Goal: Transaction & Acquisition: Purchase product/service

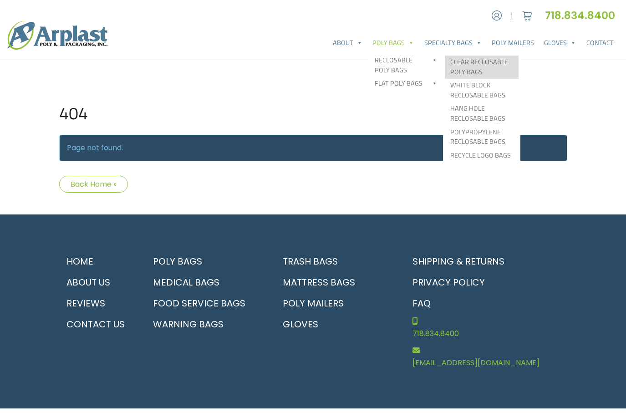
type input "MR"
click at [471, 66] on link "Clear Reclosable Poly Bags" at bounding box center [482, 67] width 74 height 23
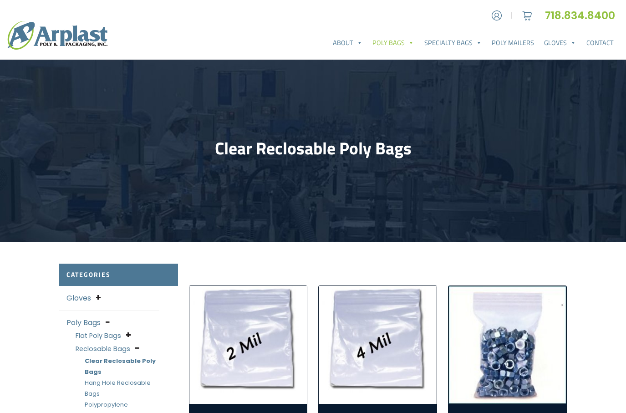
type input "MR"
click at [355, 329] on img "Visit product category 4 Mil Clear Reclosable Bags" at bounding box center [378, 345] width 118 height 118
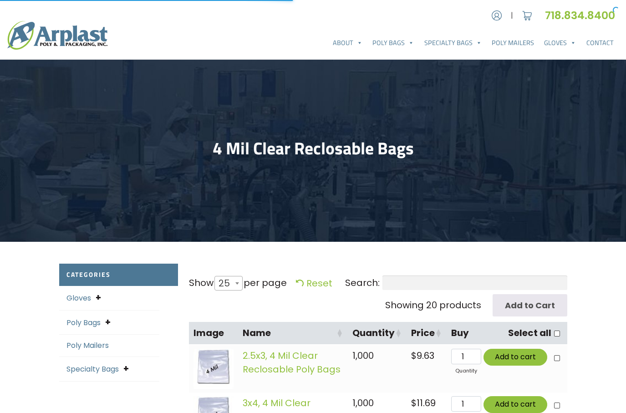
select select "25"
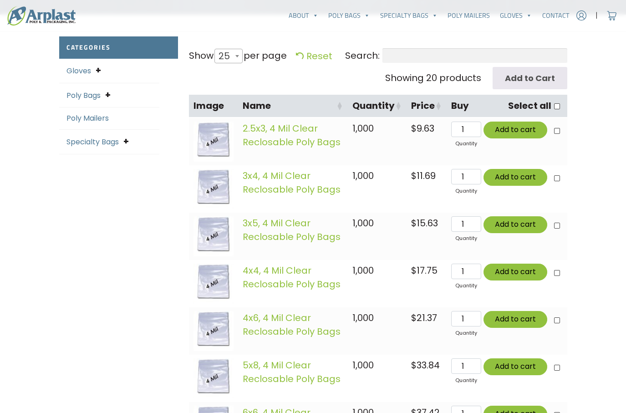
scroll to position [228, 0]
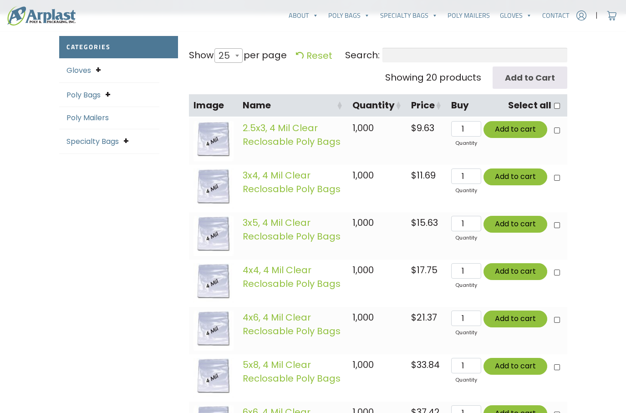
type input "MR"
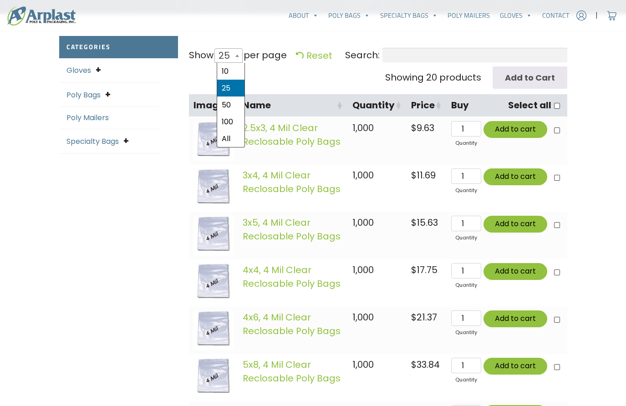
click at [223, 58] on span "25" at bounding box center [227, 56] width 24 height 22
click at [223, 48] on select "10 25 50 100 All" at bounding box center [225, 48] width 25 height 0
select select "50"
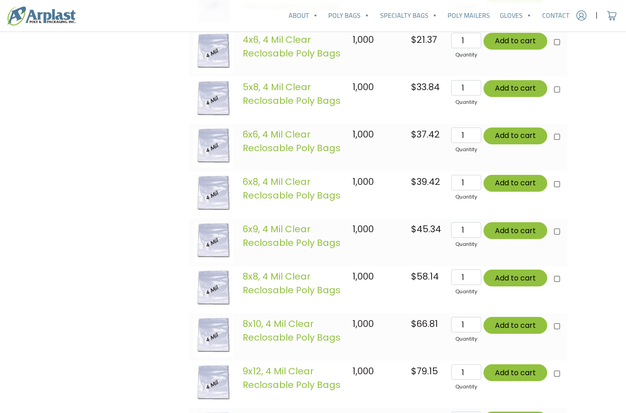
scroll to position [364, 0]
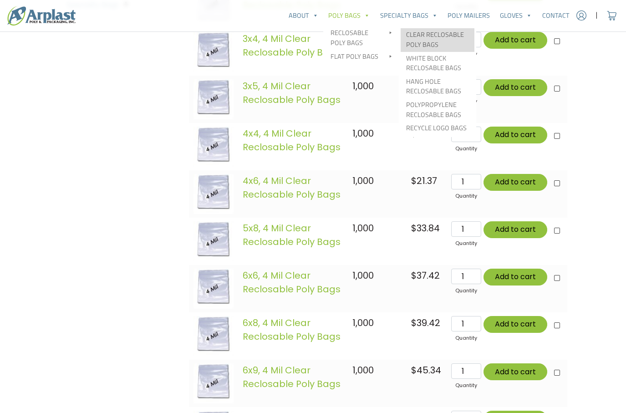
click at [438, 39] on link "Clear Reclosable Poly Bags" at bounding box center [437, 39] width 74 height 23
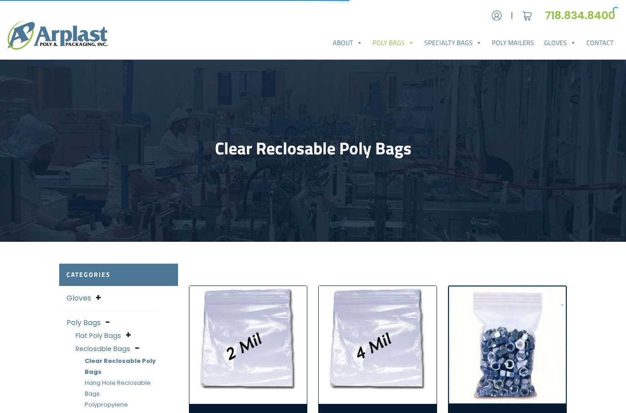
type input "MR"
click at [256, 341] on img "Visit product category 2 Mil Clear Reclosable Bags" at bounding box center [248, 345] width 118 height 118
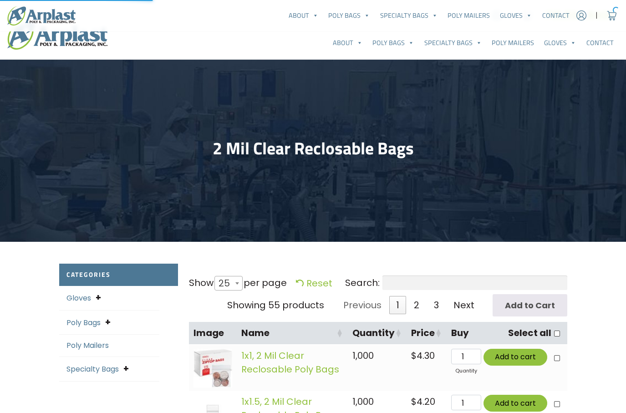
select select "25"
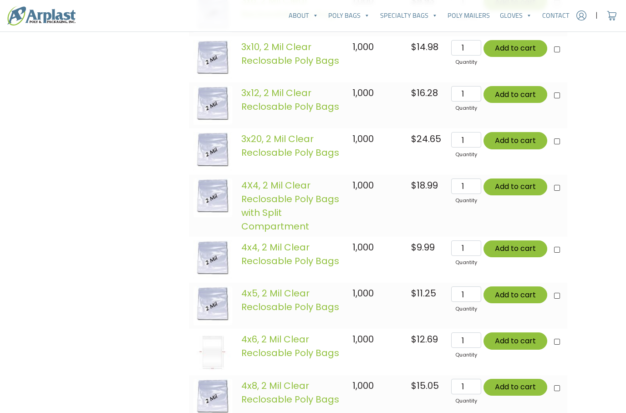
scroll to position [1001, 0]
